Goal: Task Accomplishment & Management: Use online tool/utility

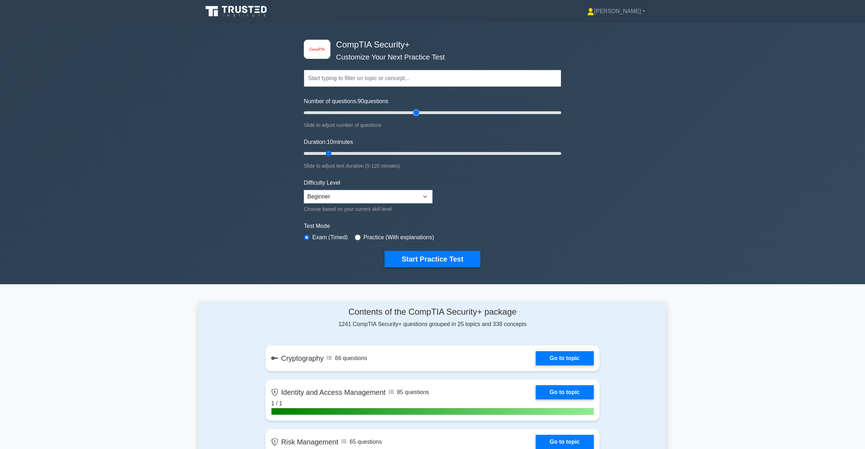
drag, startPoint x: 314, startPoint y: 113, endPoint x: 419, endPoint y: 123, distance: 105.4
type input "90"
click at [419, 117] on input "Number of questions: 90 questions" at bounding box center [432, 113] width 257 height 9
drag, startPoint x: 329, startPoint y: 156, endPoint x: 491, endPoint y: 154, distance: 162.4
type input "90"
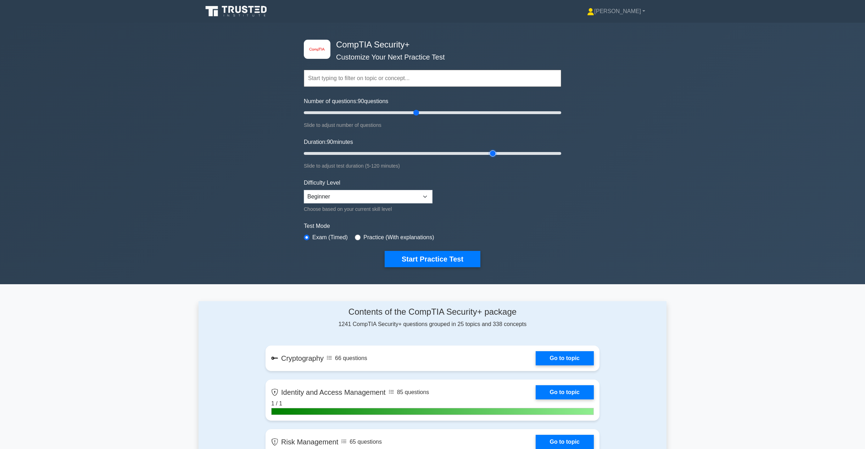
click at [491, 154] on input "Duration: 90 minutes" at bounding box center [432, 153] width 257 height 9
click at [360, 195] on select "Beginner Intermediate Expert" at bounding box center [368, 196] width 129 height 13
click at [373, 172] on form "Topics Cryptography Identity and Access Management Risk Management Network Secu…" at bounding box center [432, 157] width 257 height 219
click at [315, 197] on select "Beginner Intermediate Expert" at bounding box center [368, 196] width 129 height 13
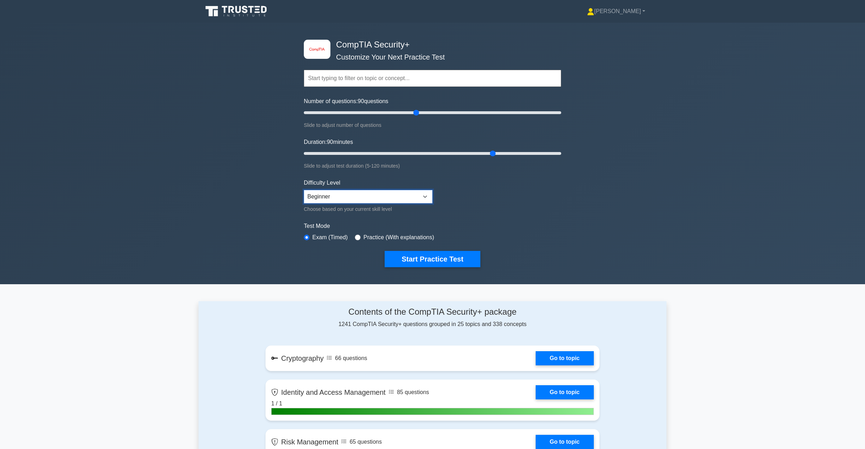
click at [315, 197] on select "Beginner Intermediate Expert" at bounding box center [368, 196] width 129 height 13
click at [312, 198] on select "Beginner Intermediate Expert" at bounding box center [368, 196] width 129 height 13
click at [212, 217] on div "image/svg+xml CompTIA Security+ Customize Your Next Practice Test Topics Crypto…" at bounding box center [432, 154] width 865 height 262
click at [325, 191] on select "Beginner Intermediate Expert" at bounding box center [368, 196] width 129 height 13
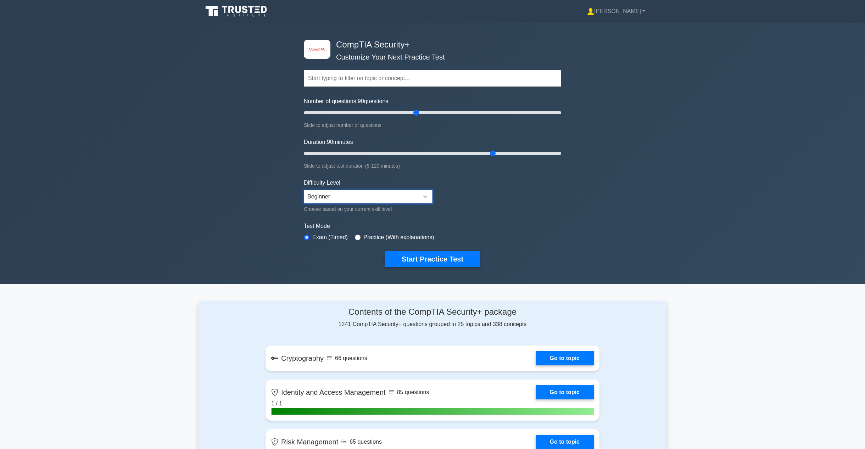
click at [325, 191] on select "Beginner Intermediate Expert" at bounding box center [368, 196] width 129 height 13
click at [323, 196] on select "Beginner Intermediate Expert" at bounding box center [368, 196] width 129 height 13
select select "intermediate"
click at [304, 190] on select "Beginner Intermediate Expert" at bounding box center [368, 196] width 129 height 13
click at [269, 200] on div "image/svg+xml CompTIA Security+ Customize Your Next Practice Test Topics Crypto…" at bounding box center [432, 154] width 865 height 262
